Goal: Use online tool/utility: Use online tool/utility

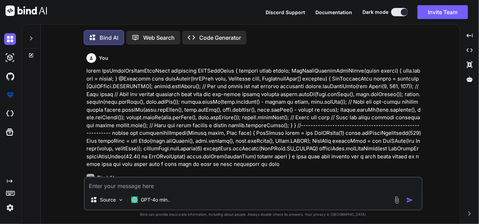
scroll to position [3, 0]
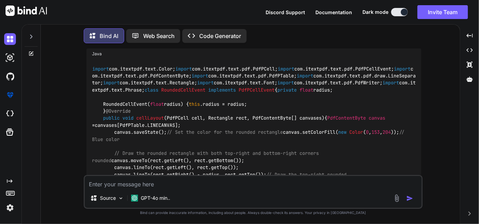
type textarea "x"
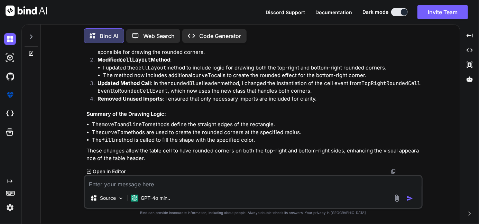
scroll to position [695, 0]
click at [99, 186] on textarea at bounding box center [253, 182] width 337 height 12
type textarea "static def roundedBlueHeader(String leftText, String rightText = null, Font fon…"
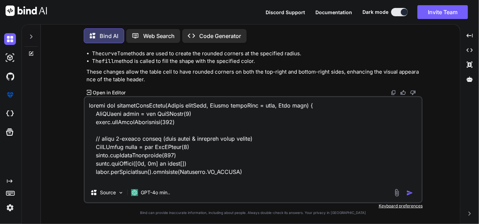
scroll to position [266, 0]
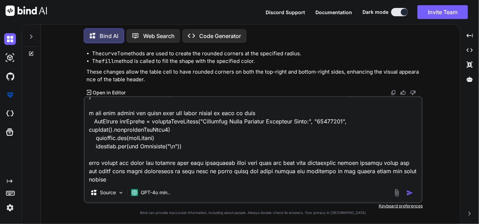
type textarea "x"
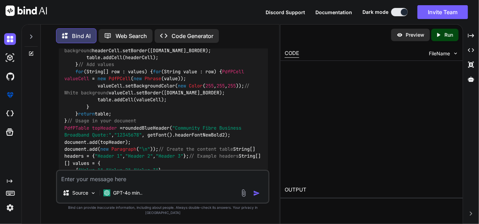
scroll to position [1725, 0]
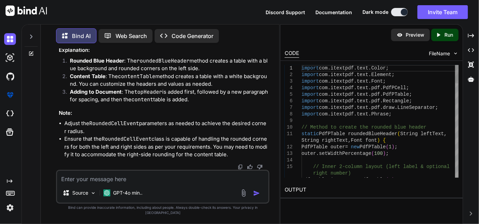
type textarea "x"
click at [475, 33] on div "Created with Pixso." at bounding box center [471, 36] width 10 height 12
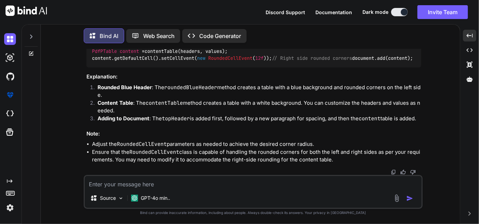
scroll to position [1563, 0]
drag, startPoint x: 191, startPoint y: 98, endPoint x: 87, endPoint y: 72, distance: 106.5
copy code "PdfPTable topHeader = roundedBlueHeader( "Community Fibre Business Broadband Qu…"
click at [130, 185] on textarea at bounding box center [253, 182] width 337 height 12
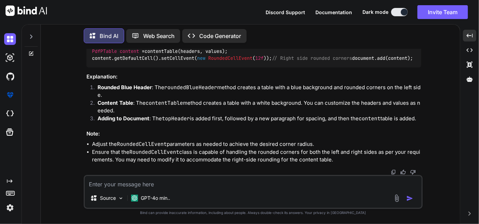
paste textarea "PdfPTable topHeader = roundedBlueHeader("Community Fibre Business Broadband Quo…"
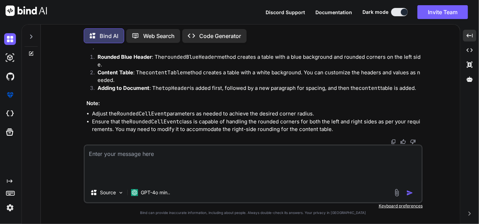
type textarea "PdfPTable topHeader = roundedBlueHeader("Community Fibre Business Broadband Quo…"
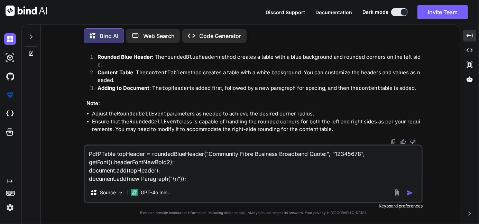
type textarea "x"
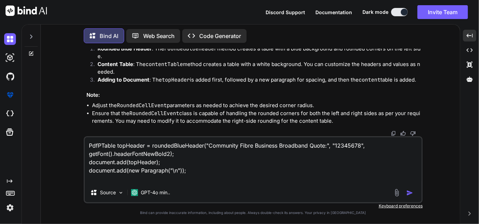
type textarea "PdfPTable topHeader = roundedBlueHeader("Community Fibre Business Broadband Quo…"
type textarea "x"
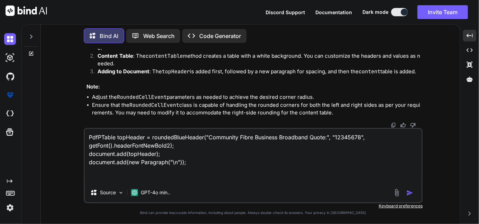
type textarea "PdfPTable topHeader = roundedBlueHeader("Community Fibre Business Broadband Quo…"
type textarea "x"
type textarea "PdfPTable topHeader = roundedBlueHeader("Community Fibre Business Broadband Quo…"
type textarea "x"
type textarea "PdfPTable topHeader = roundedBlueHeader("Community Fibre Business Broadband Quo…"
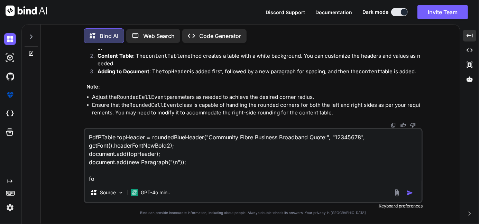
type textarea "x"
type textarea "PdfPTable topHeader = roundedBlueHeader("Community Fibre Business Broadband Quo…"
type textarea "x"
type textarea "PdfPTable topHeader = roundedBlueHeader("Community Fibre Business Broadband Quo…"
type textarea "x"
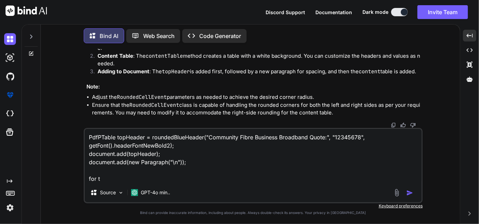
type textarea "PdfPTable topHeader = roundedBlueHeader("Community Fibre Business Broadband Quo…"
type textarea "x"
type textarea "PdfPTable topHeader = roundedBlueHeader("Community Fibre Business Broadband Quo…"
type textarea "x"
type textarea "PdfPTable topHeader = roundedBlueHeader("Community Fibre Business Broadband Quo…"
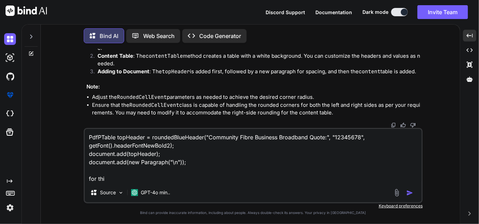
type textarea "x"
type textarea "PdfPTable topHeader = roundedBlueHeader("Community Fibre Business Broadband Quo…"
type textarea "x"
type textarea "PdfPTable topHeader = roundedBlueHeader("Community Fibre Business Broadband Quo…"
type textarea "x"
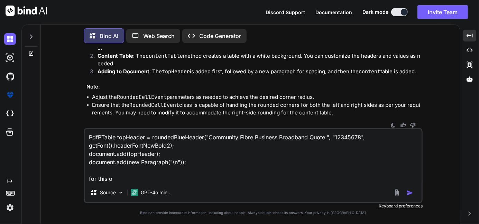
type textarea "PdfPTable topHeader = roundedBlueHeader("Community Fibre Business Broadband Quo…"
type textarea "x"
type textarea "PdfPTable topHeader = roundedBlueHeader("Community Fibre Business Broadband Quo…"
type textarea "x"
type textarea "PdfPTable topHeader = roundedBlueHeader("Community Fibre Business Broadband Quo…"
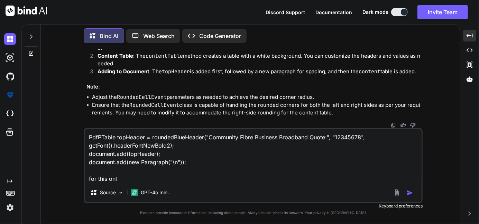
type textarea "x"
type textarea "PdfPTable topHeader = roundedBlueHeader("Community Fibre Business Broadband Quo…"
type textarea "x"
type textarea "PdfPTable topHeader = roundedBlueHeader("Community Fibre Business Broadband Quo…"
type textarea "x"
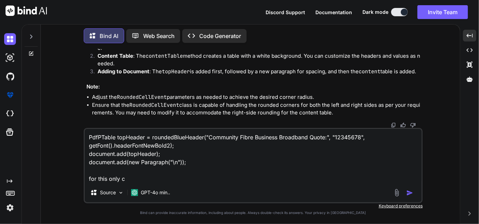
type textarea "PdfPTable topHeader = roundedBlueHeader("Community Fibre Business Broadband Quo…"
type textarea "x"
type textarea "PdfPTable topHeader = roundedBlueHeader("Community Fibre Business Broadband Quo…"
type textarea "x"
type textarea "PdfPTable topHeader = roundedBlueHeader("Community Fibre Business Broadband Quo…"
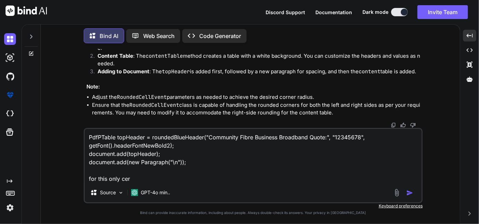
type textarea "x"
type textarea "PdfPTable topHeader = roundedBlueHeader("Community Fibre Business Broadband Quo…"
type textarea "x"
type textarea "PdfPTable topHeader = roundedBlueHeader("Community Fibre Business Broadband Quo…"
type textarea "x"
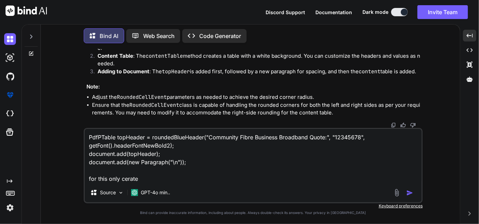
type textarea "PdfPTable topHeader = roundedBlueHeader("Community Fibre Business Broadband Quo…"
type textarea "x"
type textarea "PdfPTable topHeader = roundedBlueHeader("Community Fibre Business Broadband Quo…"
type textarea "x"
type textarea "PdfPTable topHeader = roundedBlueHeader("Community Fibre Business Broadband Quo…"
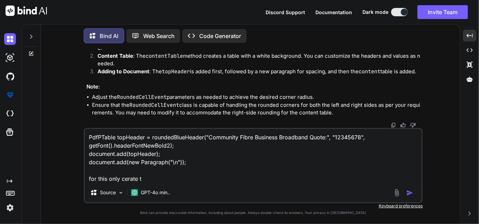
type textarea "x"
type textarea "PdfPTable topHeader = roundedBlueHeader("Community Fibre Business Broadband Quo…"
type textarea "x"
type textarea "PdfPTable topHeader = roundedBlueHeader("Community Fibre Business Broadband Quo…"
type textarea "x"
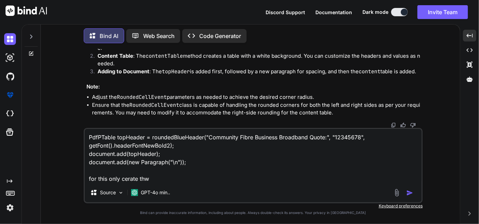
type textarea "PdfPTable topHeader = roundedBlueHeader("Community Fibre Business Broadband Quo…"
type textarea "x"
type textarea "PdfPTable topHeader = roundedBlueHeader("Community Fibre Business Broadband Quo…"
type textarea "x"
type textarea "PdfPTable topHeader = roundedBlueHeader("Community Fibre Business Broadband Quo…"
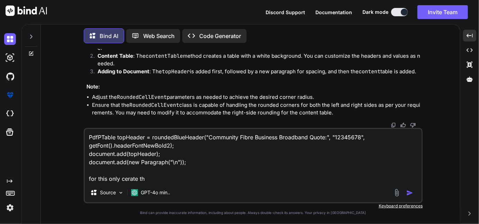
type textarea "x"
type textarea "PdfPTable topHeader = roundedBlueHeader("Community Fibre Business Broadband Quo…"
type textarea "x"
type textarea "PdfPTable topHeader = roundedBlueHeader("Community Fibre Business Broadband Quo…"
type textarea "x"
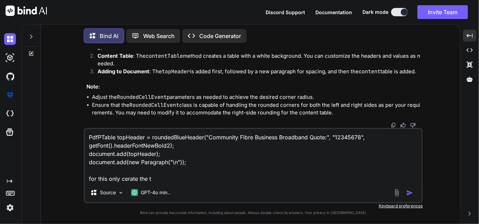
type textarea "PdfPTable topHeader = roundedBlueHeader("Community Fibre Business Broadband Quo…"
type textarea "x"
type textarea "PdfPTable topHeader = roundedBlueHeader("Community Fibre Business Broadband Quo…"
type textarea "x"
type textarea "PdfPTable topHeader = roundedBlueHeader("Community Fibre Business Broadband Quo…"
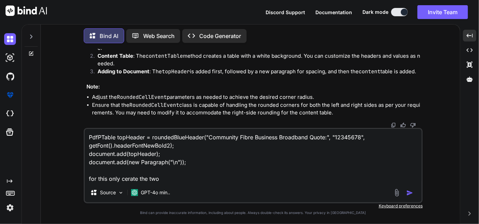
type textarea "x"
type textarea "PdfPTable topHeader = roundedBlueHeader("Community Fibre Business Broadband Quo…"
type textarea "x"
type textarea "PdfPTable topHeader = roundedBlueHeader("Community Fibre Business Broadband Quo…"
type textarea "x"
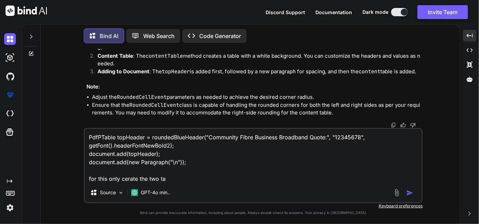
type textarea "PdfPTable topHeader = roundedBlueHeader("Community Fibre Business Broadband Quo…"
type textarea "x"
type textarea "PdfPTable topHeader = roundedBlueHeader("Community Fibre Business Broadband Quo…"
type textarea "x"
type textarea "PdfPTable topHeader = roundedBlueHeader("Community Fibre Business Broadband Quo…"
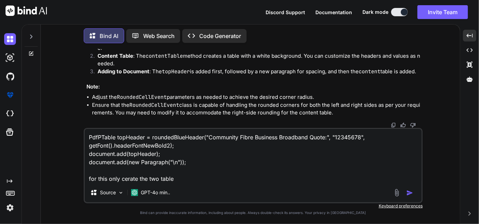
type textarea "x"
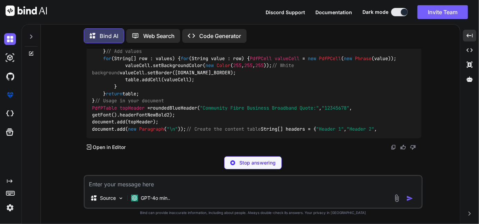
scroll to position [2293, 0]
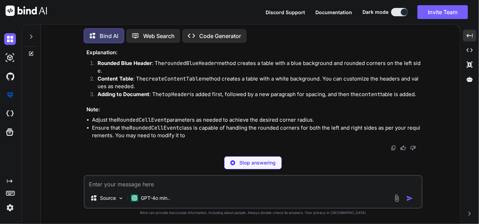
type textarea "x"
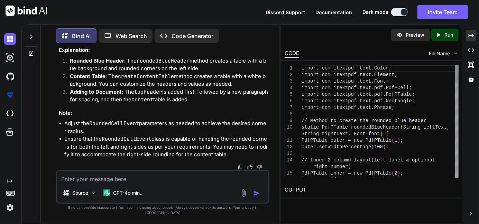
scroll to position [2765, 0]
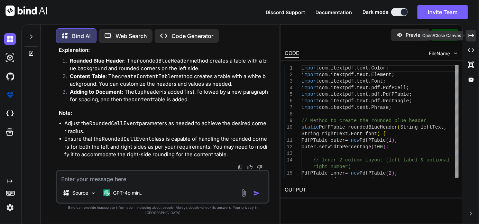
click at [472, 37] on icon at bounding box center [471, 36] width 6 height 4
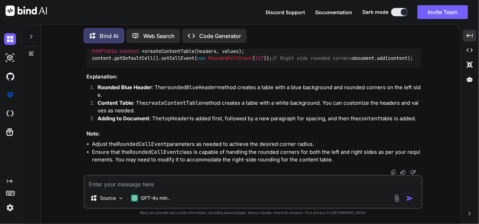
scroll to position [2433, 0]
click at [126, 54] on span "content" at bounding box center [129, 51] width 19 height 6
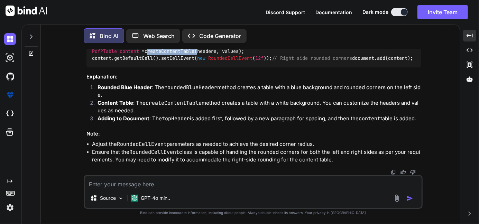
click at [130, 183] on textarea at bounding box center [253, 182] width 337 height 12
paste textarea "static def roundedBlueHeader(String leftText, String rightText = null, Font fon…"
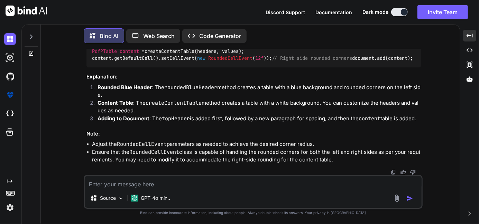
type textarea "static def roundedBlueHeader(String leftText, String rightText = null, Font fon…"
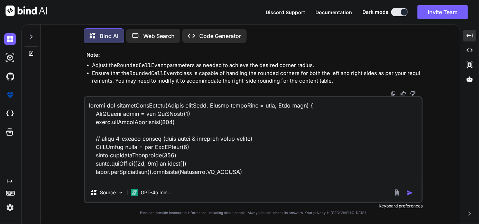
scroll to position [192, 0]
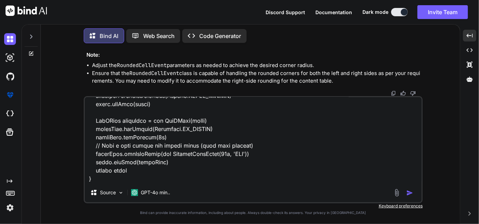
type textarea "x"
type textarea "static def roundedBlueHeader(String leftText, String rightText = null, Font fon…"
type textarea "x"
type textarea "static def roundedBlueHeader(String leftText, String rightText = null, Font fon…"
type textarea "x"
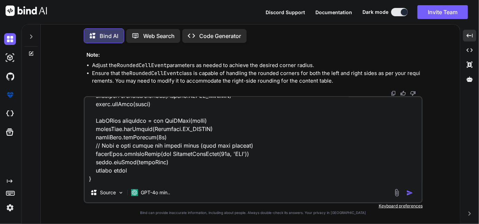
type textarea "static def roundedBlueHeader(String leftText, String rightText = null, Font fon…"
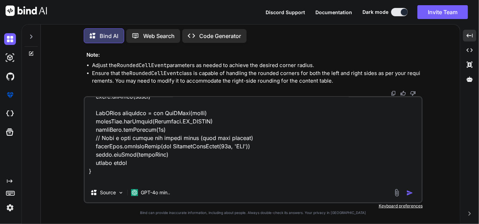
type textarea "x"
type textarea "static def roundedBlueHeader(String leftText, String rightText = null, Font fon…"
type textarea "x"
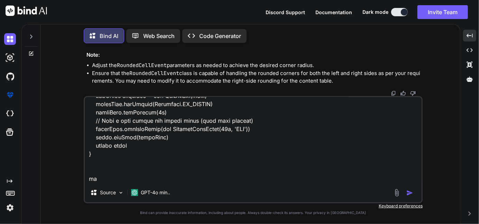
type textarea "static def roundedBlueHeader(String leftText, String rightText = null, Font fon…"
type textarea "x"
type textarea "static def roundedBlueHeader(String leftText, String rightText = null, Font fon…"
type textarea "x"
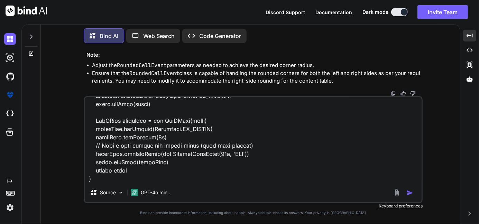
type textarea "static def roundedBlueHeader(String leftText, String rightText = null, Font fon…"
type textarea "x"
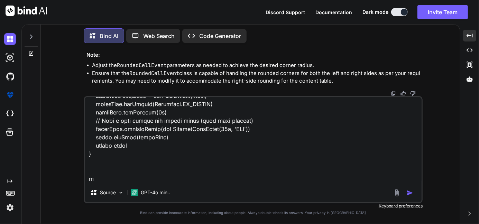
type textarea "static def roundedBlueHeader(String leftText, String rightText = null, Font fon…"
type textarea "x"
type textarea "static def roundedBlueHeader(String leftText, String rightText = null, Font fon…"
type textarea "x"
type textarea "static def roundedBlueHeader(String leftText, String rightText = null, Font fon…"
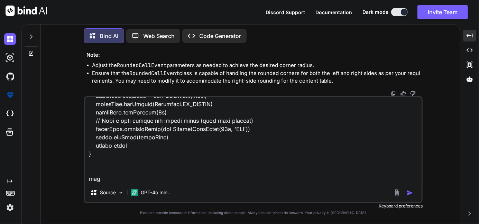
type textarea "x"
type textarea "static def roundedBlueHeader(String leftText, String rightText = null, Font fon…"
type textarea "x"
type textarea "static def roundedBlueHeader(String leftText, String rightText = null, Font fon…"
type textarea "x"
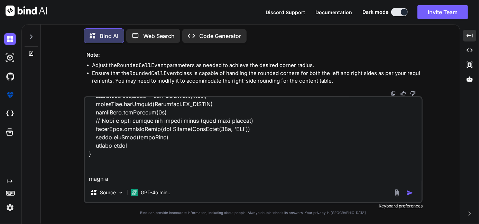
type textarea "static def roundedBlueHeader(String leftText, String rightText = null, Font fon…"
type textarea "x"
type textarea "static def roundedBlueHeader(String leftText, String rightText = null, Font fon…"
type textarea "x"
type textarea "static def roundedBlueHeader(String leftText, String rightText = null, Font fon…"
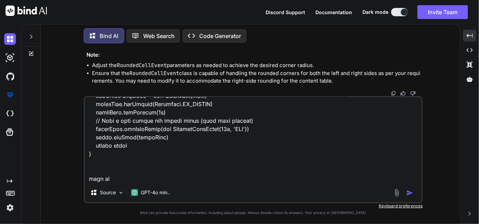
type textarea "x"
type textarea "static def roundedBlueHeader(String leftText, String rightText = null, Font fon…"
type textarea "x"
type textarea "static def roundedBlueHeader(String leftText, String rightText = null, Font fon…"
type textarea "x"
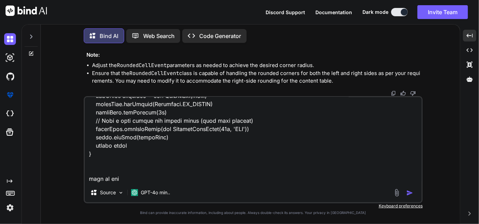
type textarea "static def roundedBlueHeader(String leftText, String rightText = null, Font fon…"
type textarea "x"
type textarea "static def roundedBlueHeader(String leftText, String rightText = null, Font fon…"
type textarea "x"
type textarea "static def roundedBlueHeader(String leftText, String rightText = null, Font fon…"
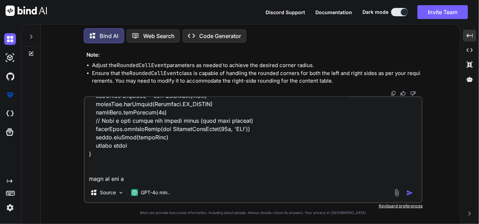
type textarea "x"
type textarea "static def roundedBlueHeader(String leftText, String rightText = null, Font fon…"
type textarea "x"
type textarea "static def roundedBlueHeader(String leftText, String rightText = null, Font fon…"
type textarea "x"
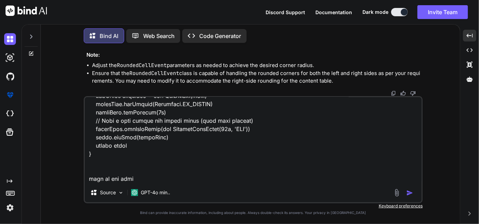
type textarea "static def roundedBlueHeader(String leftText, String rightText = null, Font fon…"
type textarea "x"
type textarea "static def roundedBlueHeader(String leftText, String rightText = null, Font fon…"
type textarea "x"
type textarea "static def roundedBlueHeader(String leftText, String rightText = null, Font fon…"
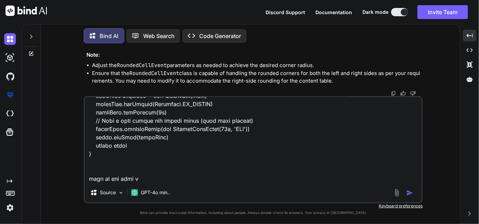
type textarea "x"
type textarea "static def roundedBlueHeader(String leftText, String rightText = null, Font fon…"
type textarea "x"
type textarea "static def roundedBlueHeader(String leftText, String rightText = null, Font fon…"
type textarea "x"
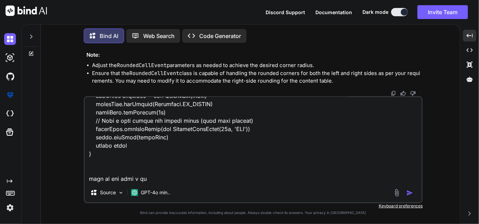
type textarea "static def roundedBlueHeader(String leftText, String rightText = null, Font fon…"
type textarea "x"
type textarea "static def roundedBlueHeader(String leftText, String rightText = null, Font fon…"
type textarea "x"
type textarea "static def roundedBlueHeader(String leftText, String rightText = null, Font fon…"
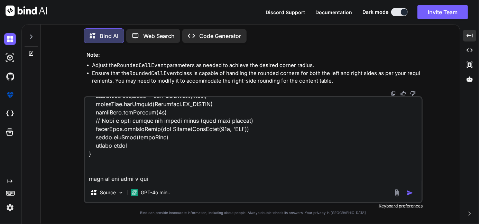
type textarea "x"
type textarea "static def roundedBlueHeader(String leftText, String rightText = null, Font fon…"
type textarea "x"
type textarea "static def roundedBlueHeader(String leftText, String rightText = null, Font fon…"
type textarea "x"
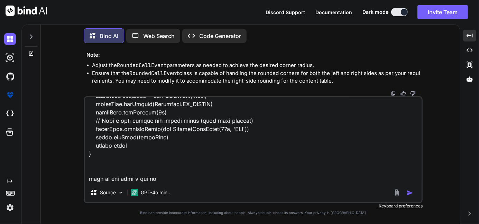
type textarea "static def roundedBlueHeader(String leftText, String rightText = null, Font fon…"
type textarea "x"
type textarea "static def roundedBlueHeader(String leftText, String rightText = null, Font fon…"
type textarea "x"
type textarea "static def roundedBlueHeader(String leftText, String rightText = null, Font fon…"
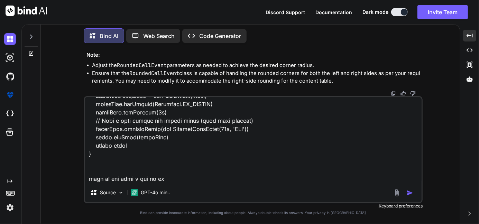
type textarea "x"
type textarea "static def roundedBlueHeader(String leftText, String rightText = null, Font fon…"
type textarea "x"
type textarea "static def roundedBlueHeader(String leftText, String rightText = null, Font fon…"
type textarea "x"
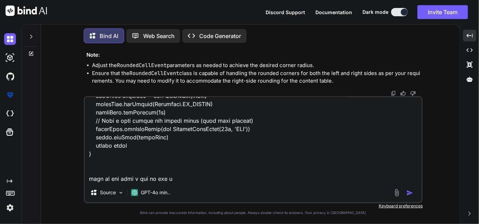
type textarea "static def roundedBlueHeader(String leftText, String rightText = null, Font fon…"
type textarea "x"
type textarea "static def roundedBlueHeader(String leftText, String rightText = null, Font fon…"
type textarea "x"
type textarea "static def roundedBlueHeader(String leftText, String rightText = null, Font fon…"
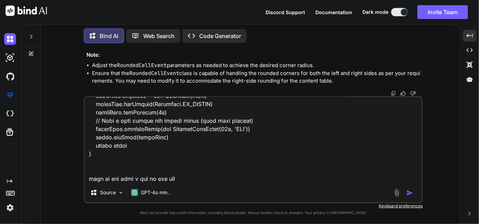
type textarea "x"
type textarea "static def roundedBlueHeader(String leftText, String rightText = null, Font fon…"
type textarea "x"
type textarea "static def roundedBlueHeader(String leftText, String rightText = null, Font fon…"
type textarea "x"
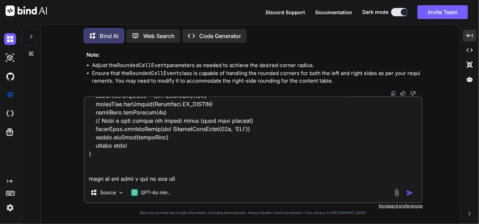
type textarea "static def roundedBlueHeader(String leftText, String rightText = null, Font fon…"
type textarea "x"
type textarea "static def roundedBlueHeader(String leftText, String rightText = null, Font fon…"
type textarea "x"
type textarea "static def roundedBlueHeader(String leftText, String rightText = null, Font fon…"
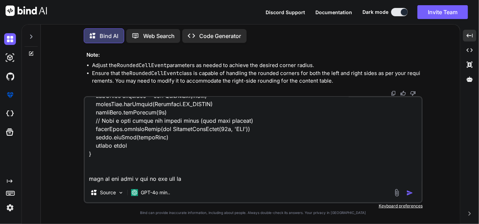
type textarea "x"
type textarea "static def roundedBlueHeader(String leftText, String rightText = null, Font fon…"
type textarea "x"
type textarea "static def roundedBlueHeader(String leftText, String rightText = null, Font fon…"
type textarea "x"
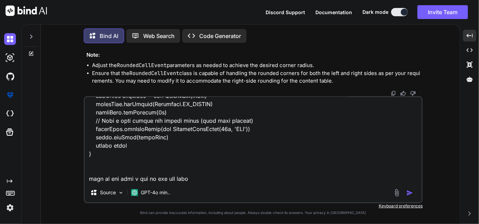
type textarea "static def roundedBlueHeader(String leftText, String rightText = null, Font fon…"
type textarea "x"
type textarea "static def roundedBlueHeader(String leftText, String rightText = null, Font fon…"
type textarea "x"
type textarea "static def roundedBlueHeader(String leftText, String rightText = null, Font fon…"
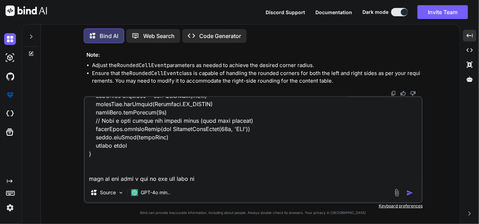
type textarea "x"
type textarea "static def roundedBlueHeader(String leftText, String rightText = null, Font fon…"
type textarea "x"
type textarea "static def roundedBlueHeader(String leftText, String rightText = null, Font fon…"
type textarea "x"
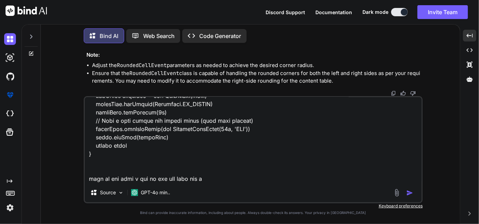
type textarea "static def roundedBlueHeader(String leftText, String rightText = null, Font fon…"
type textarea "x"
type textarea "static def roundedBlueHeader(String leftText, String rightText = null, Font fon…"
type textarea "x"
type textarea "static def roundedBlueHeader(String leftText, String rightText = null, Font fon…"
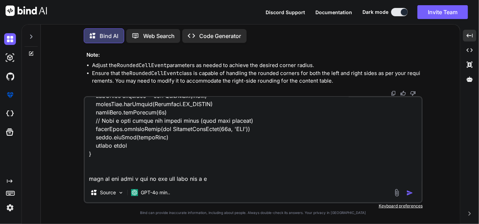
type textarea "x"
type textarea "static def roundedBlueHeader(String leftText, String rightText = null, Font fon…"
paste textarea "PdfPTable topHeader = roundedBlueHeader("Community Fibre Business Broadband Quo…"
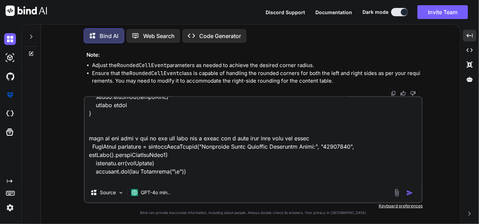
scroll to position [266, 0]
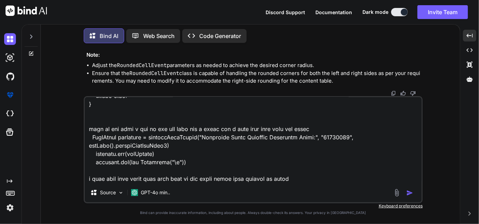
drag, startPoint x: 329, startPoint y: 138, endPoint x: 210, endPoint y: 138, distance: 118.6
click at [210, 138] on textarea at bounding box center [253, 140] width 337 height 86
paste textarea "PdfPTable topHeader = roundedBlueHeader("Community Fibre Business Broadband Quo…"
click at [287, 183] on textarea at bounding box center [253, 140] width 337 height 86
paste textarea "Community Fibre Business Broadband Quote""
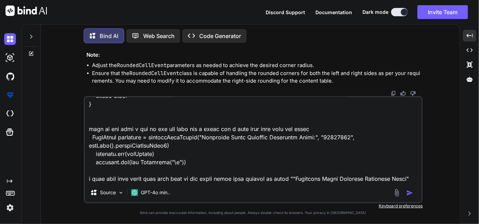
click at [410, 181] on textarea at bounding box center [253, 140] width 337 height 86
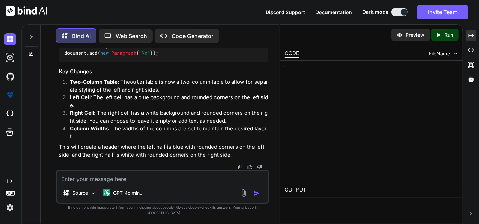
scroll to position [3429, 0]
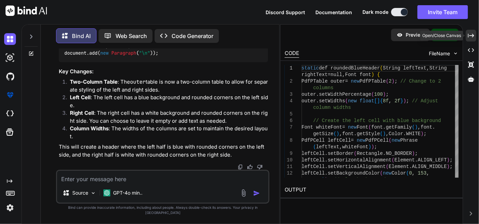
click at [466, 37] on div "Created with Pixso." at bounding box center [471, 36] width 10 height 12
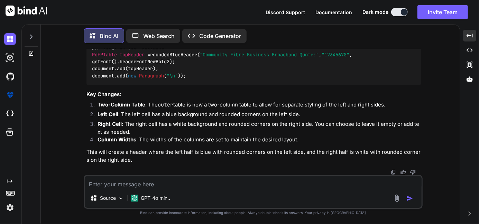
scroll to position [2799, 0]
drag, startPoint x: 103, startPoint y: 129, endPoint x: 92, endPoint y: 76, distance: 53.7
copy code "static def roundedBlueHeader (String leftText, String rightText = null , Font f…"
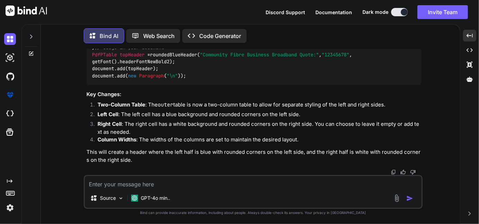
scroll to position [2824, 0]
click at [160, 185] on textarea at bounding box center [253, 182] width 337 height 12
paste textarea "void cellLayout(PdfPCell cell, Rectangle rect, PdfContentByte[] canvases) { Pdf…"
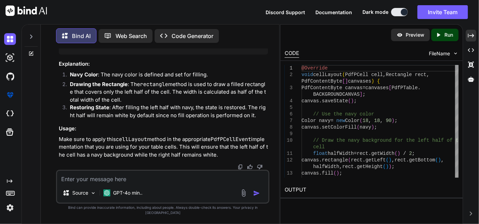
scroll to position [3830, 0]
click at [114, 13] on span "halfWidth" at bounding box center [104, 10] width 25 height 6
drag, startPoint x: 114, startPoint y: 128, endPoint x: 128, endPoint y: 149, distance: 25.0
click at [128, 55] on div "@Override void cellLayout (PdfPCell cell, Rectangle rect, PdfContentByte[] canv…" at bounding box center [163, 3] width 209 height 103
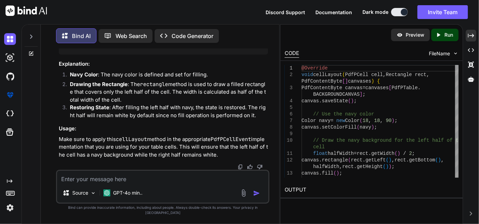
scroll to position [3857, 0]
click at [470, 40] on div "Created with Pixso." at bounding box center [471, 36] width 10 height 12
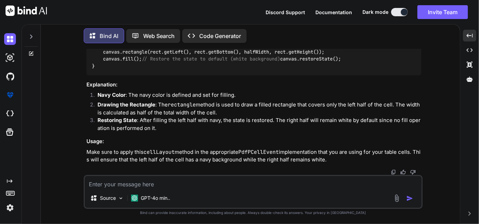
scroll to position [3231, 0]
click at [145, 75] on div "@Override void cellLayout (PdfPCell cell, Rectangle rect, PdfContentByte[] canv…" at bounding box center [253, 35] width 335 height 82
drag, startPoint x: 145, startPoint y: 154, endPoint x: 101, endPoint y: 141, distance: 45.4
click at [101, 75] on div "@Override void cellLayout (PdfPCell cell, Rectangle rect, PdfContentByte[] canv…" at bounding box center [253, 35] width 335 height 82
copy code "float halfWidth = rect.getWidth() / 2 ; canvas.rectangle(rect.getLeft(), rect.g…"
